Goal: Navigation & Orientation: Find specific page/section

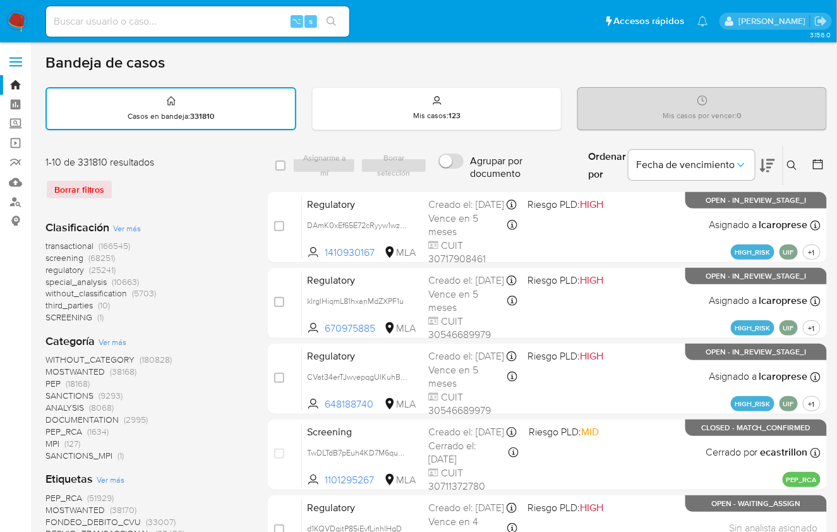
click at [15, 21] on img at bounding box center [16, 21] width 21 height 21
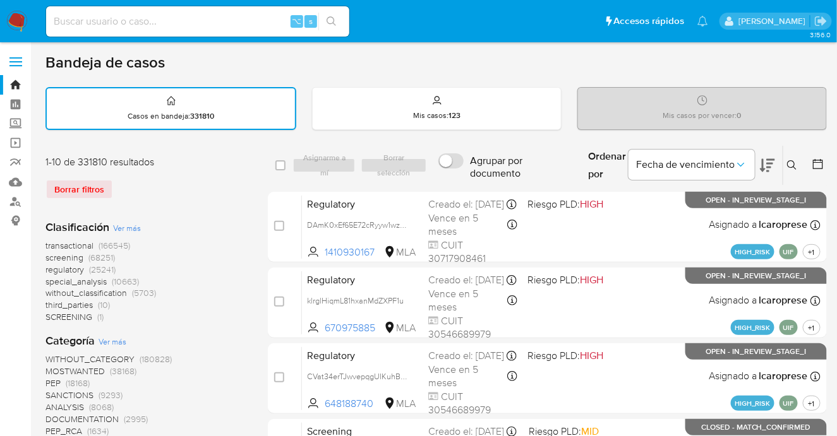
click at [16, 33] on nav "Pausado Ver notificaciones ⌥ s Accesos rápidos Presiona las siguientes teclas p…" at bounding box center [418, 21] width 837 height 42
click at [17, 25] on img at bounding box center [16, 21] width 21 height 21
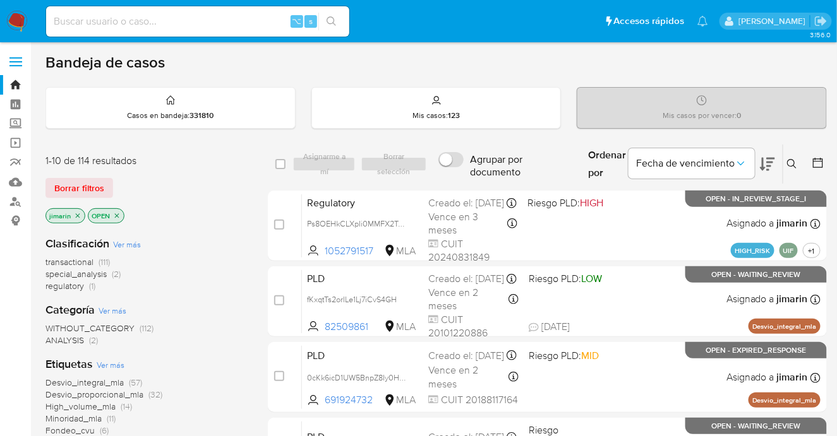
click at [64, 284] on span "regulatory" at bounding box center [64, 286] width 39 height 13
